Goal: Task Accomplishment & Management: Complete application form

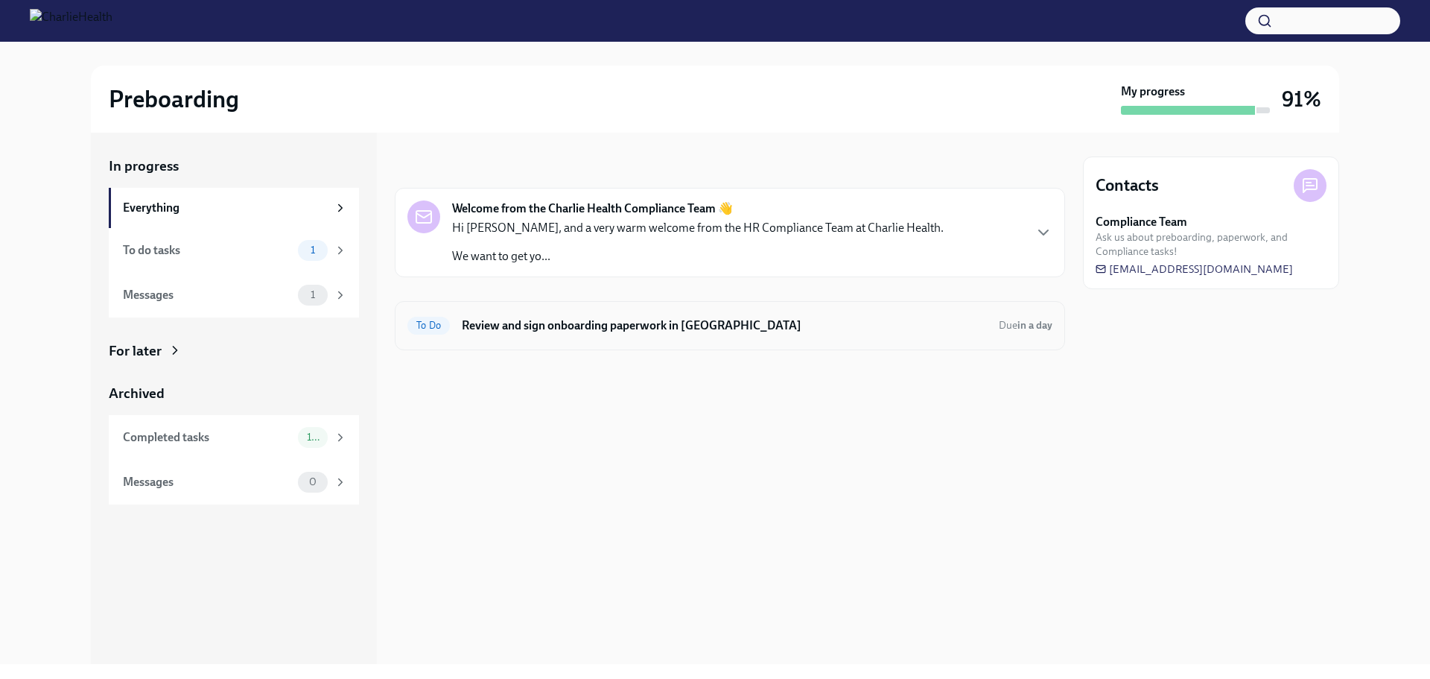
click at [609, 322] on h6 "Review and sign onboarding paperwork in [GEOGRAPHIC_DATA]" at bounding box center [724, 325] width 525 height 16
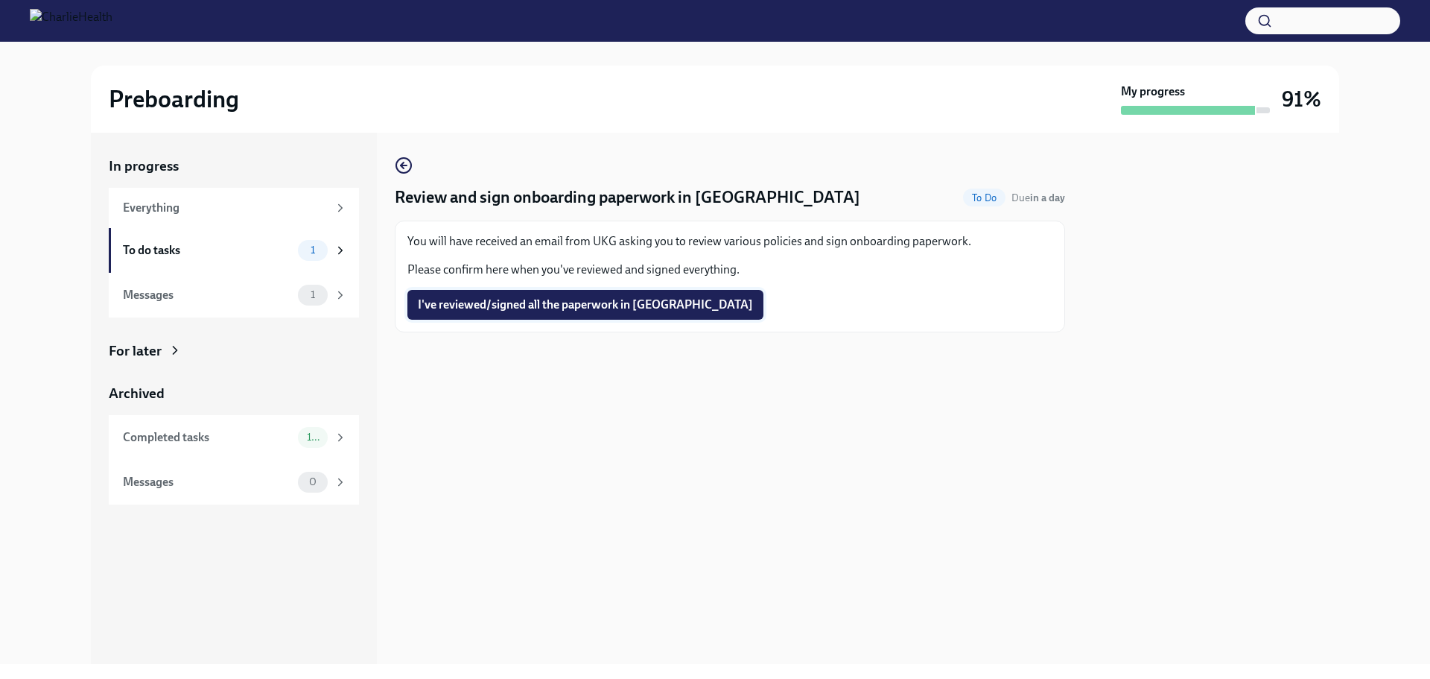
click at [600, 309] on span "I've reviewed/signed all the paperwork in UKG" at bounding box center [585, 304] width 335 height 15
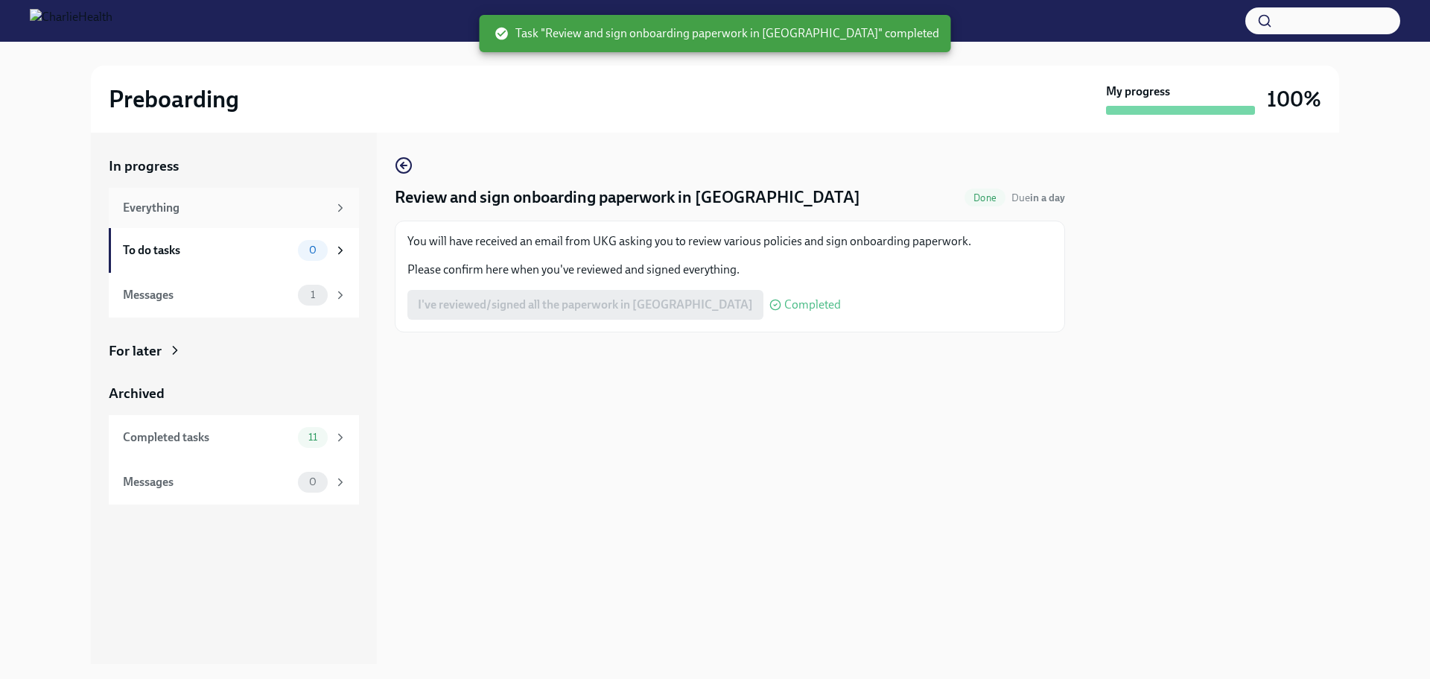
click at [165, 212] on div "Everything" at bounding box center [225, 208] width 205 height 16
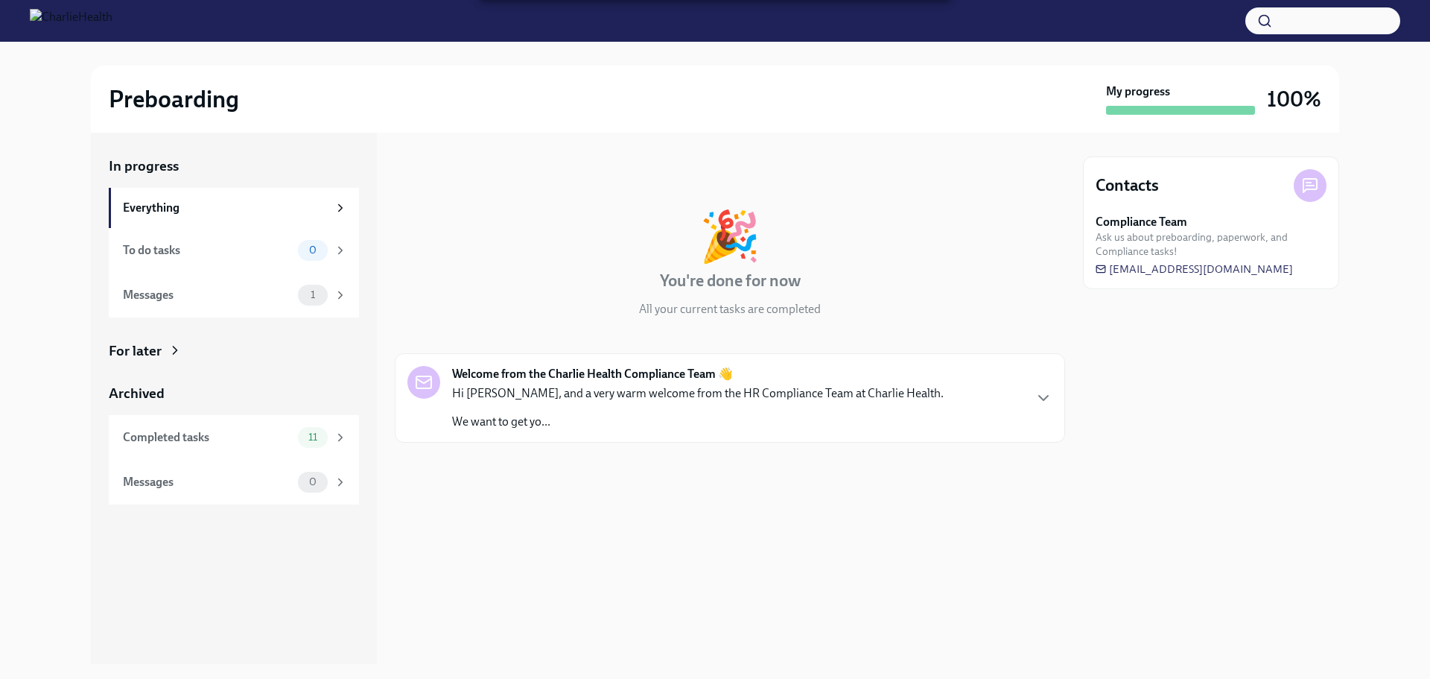
click at [157, 159] on div "In progress" at bounding box center [234, 165] width 250 height 19
click at [325, 215] on div "Everything" at bounding box center [225, 208] width 205 height 16
click at [287, 435] on div "Completed tasks" at bounding box center [207, 437] width 169 height 16
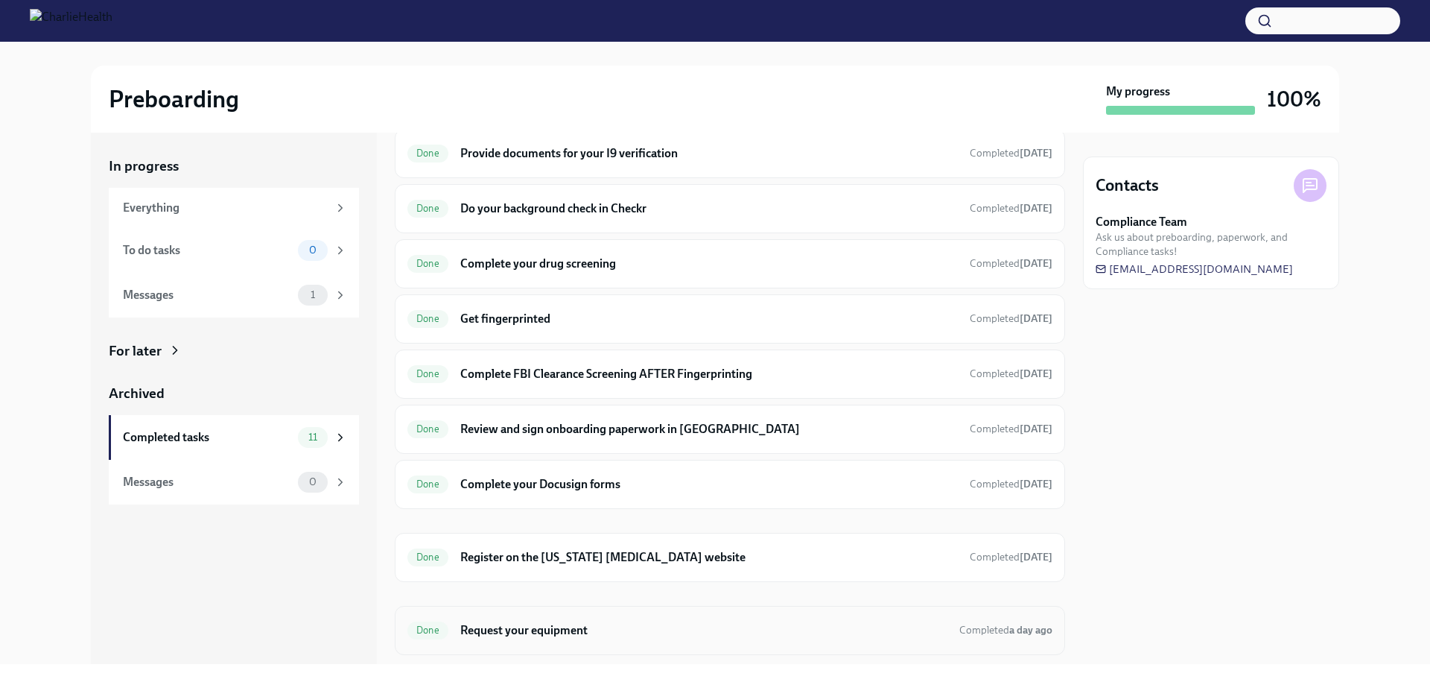
scroll to position [208, 0]
